Goal: Feedback & Contribution: Submit feedback/report problem

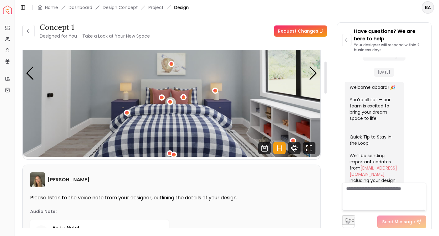
scroll to position [62, 0]
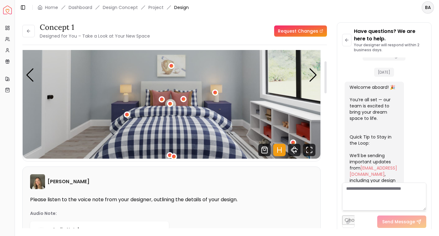
click at [308, 34] on link "Request Changes" at bounding box center [300, 30] width 53 height 11
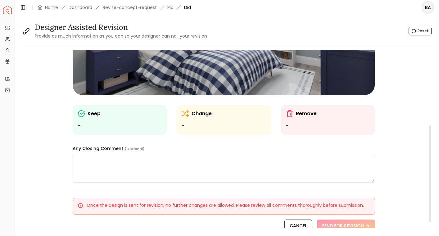
scroll to position [120, 0]
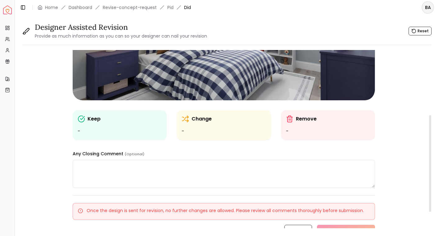
click at [227, 175] on textarea at bounding box center [224, 174] width 302 height 28
click at [214, 133] on ul "-" at bounding box center [224, 131] width 84 height 7
click at [207, 124] on div "Change -" at bounding box center [224, 125] width 84 height 20
click at [150, 121] on div "Keep" at bounding box center [120, 118] width 84 height 7
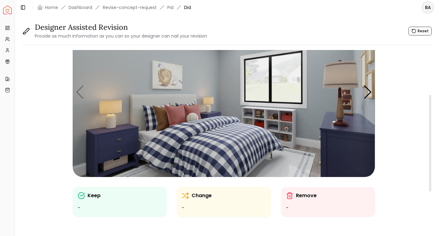
scroll to position [14, 0]
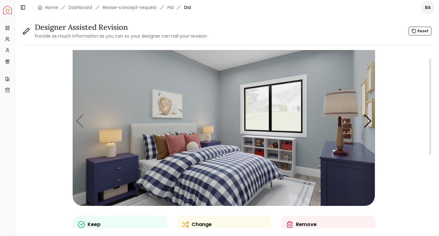
click at [150, 121] on img "1 / 4" at bounding box center [224, 121] width 302 height 170
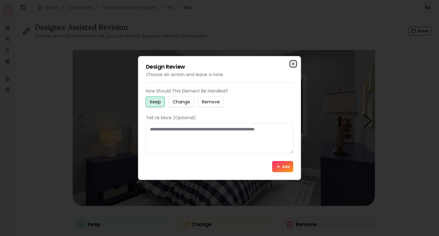
click at [293, 64] on icon "button" at bounding box center [293, 64] width 5 height 5
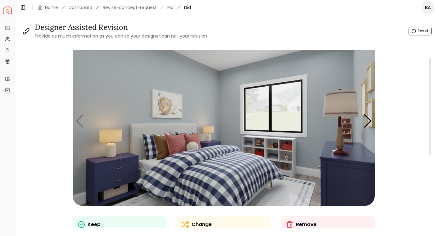
click at [117, 169] on img "1 / 4" at bounding box center [224, 121] width 302 height 170
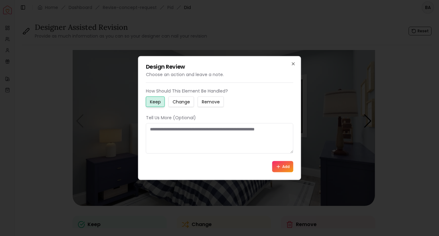
click at [203, 102] on small "Remove" at bounding box center [211, 102] width 18 height 6
click at [185, 135] on textarea at bounding box center [220, 138] width 148 height 30
type textarea "**********"
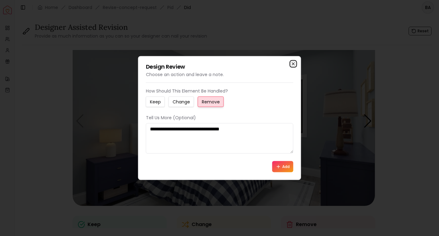
click at [293, 64] on icon "button" at bounding box center [293, 64] width 5 height 5
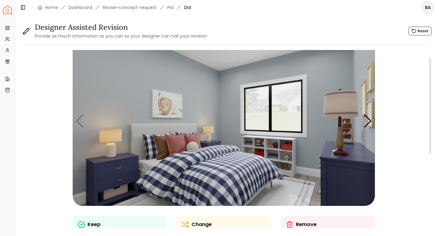
click at [119, 162] on img "1 / 4" at bounding box center [224, 121] width 302 height 170
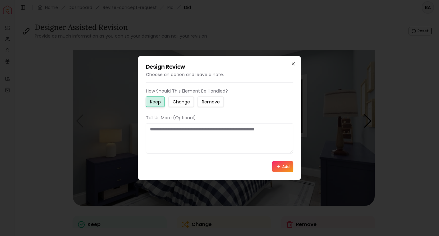
click at [164, 136] on textarea at bounding box center [220, 138] width 148 height 30
click at [208, 107] on div "How Should This Element Be Handled? Keep Change Remove Tell Us More (Optional) …" at bounding box center [220, 130] width 148 height 85
click at [208, 104] on small "Remove" at bounding box center [211, 102] width 18 height 6
click at [194, 128] on textarea at bounding box center [220, 138] width 148 height 30
type textarea "**********"
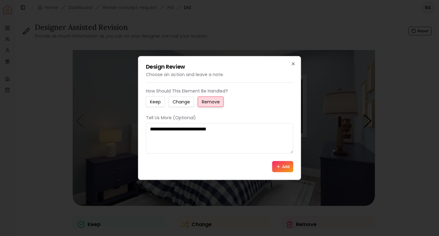
click at [402, 28] on div at bounding box center [219, 118] width 439 height 236
